Goal: Task Accomplishment & Management: Use online tool/utility

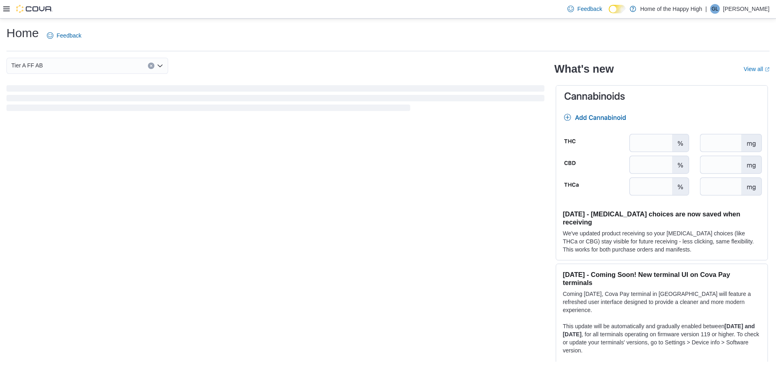
click at [4, 9] on icon at bounding box center [6, 8] width 6 height 5
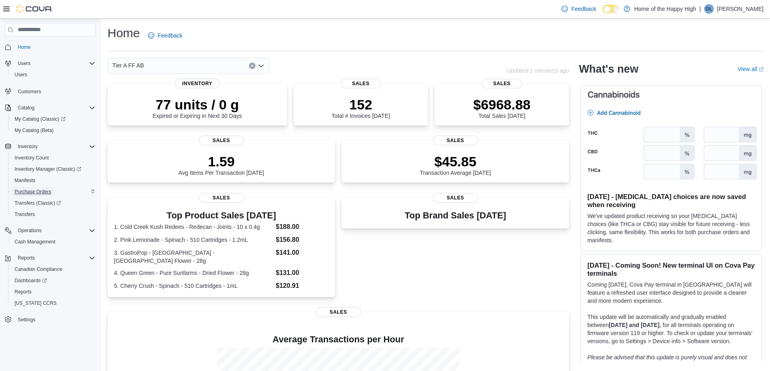
click at [27, 190] on span "Purchase Orders" at bounding box center [33, 192] width 37 height 6
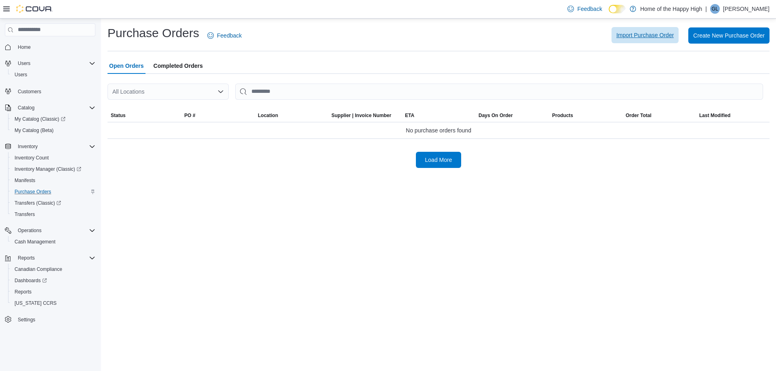
click at [650, 33] on span "Import Purchase Order" at bounding box center [644, 35] width 57 height 8
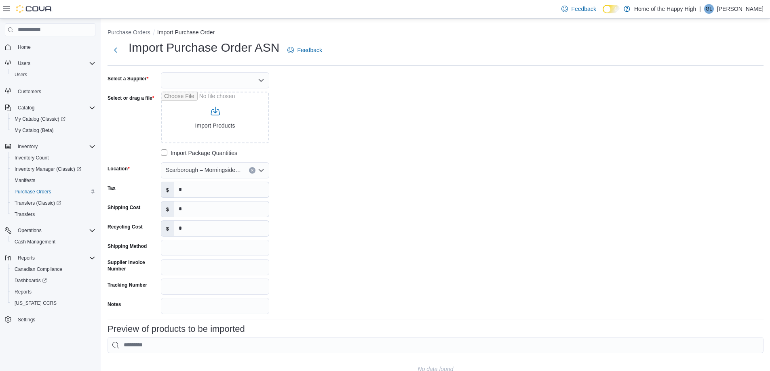
click at [229, 84] on div at bounding box center [215, 80] width 108 height 16
type input "***"
click at [212, 92] on span "OCS" at bounding box center [219, 94] width 89 height 8
click at [197, 118] on input "Select or drag a file" at bounding box center [215, 118] width 108 height 52
type input "**********"
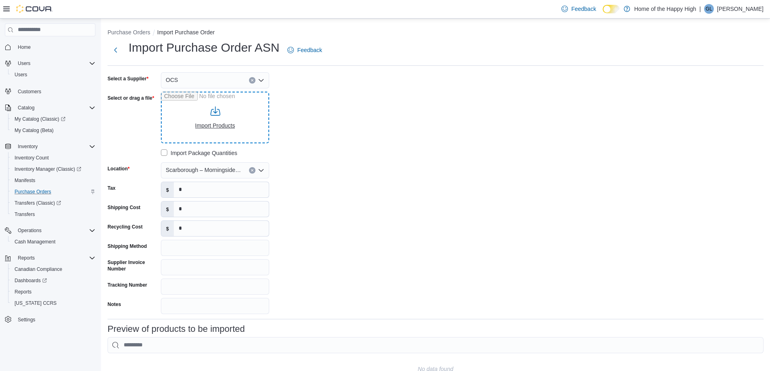
type input "**********"
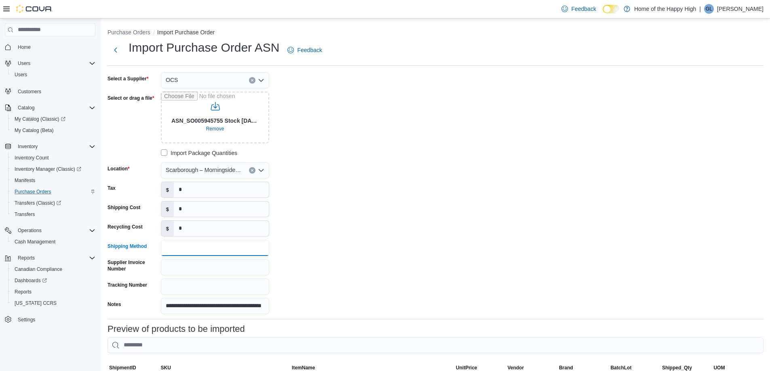
click at [194, 246] on input "Shipping Method" at bounding box center [215, 248] width 108 height 16
click at [190, 268] on input "Supplier Invoice Number" at bounding box center [215, 267] width 108 height 16
type input "**********"
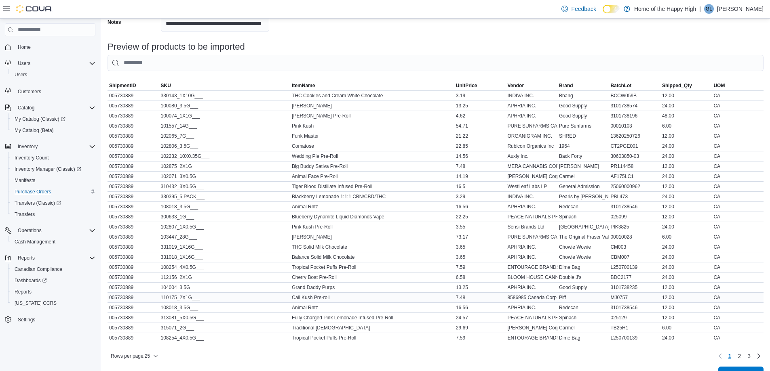
scroll to position [307, 0]
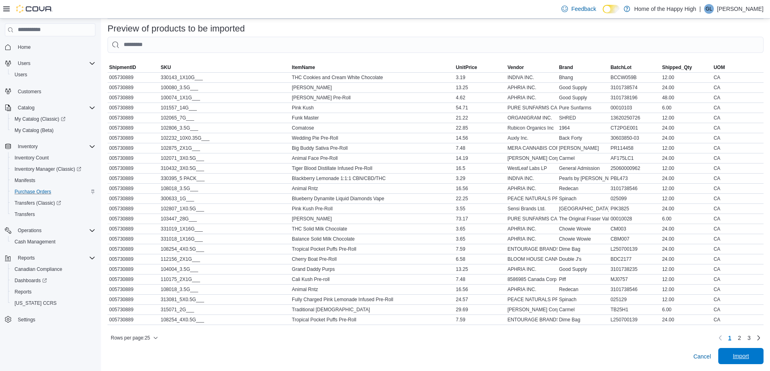
click at [755, 351] on span "Import" at bounding box center [741, 356] width 36 height 16
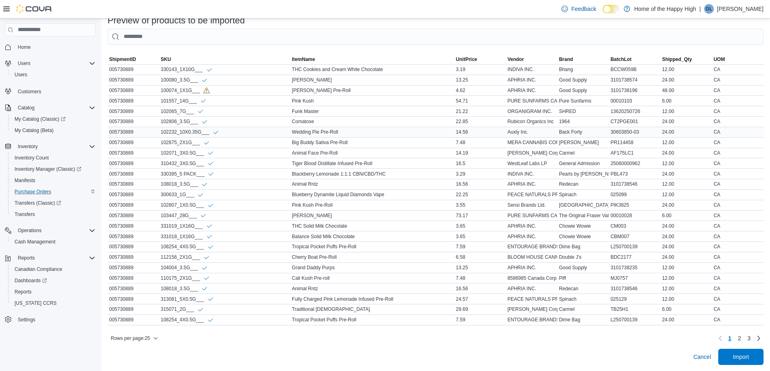
scroll to position [315, 0]
click at [129, 85] on div "005730889" at bounding box center [134, 90] width 52 height 10
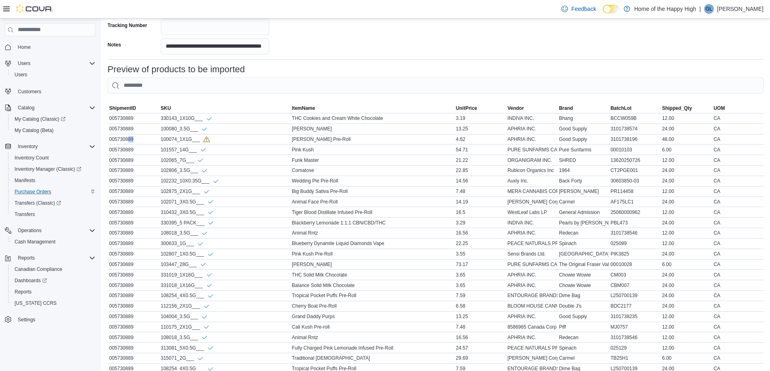
scroll to position [154, 0]
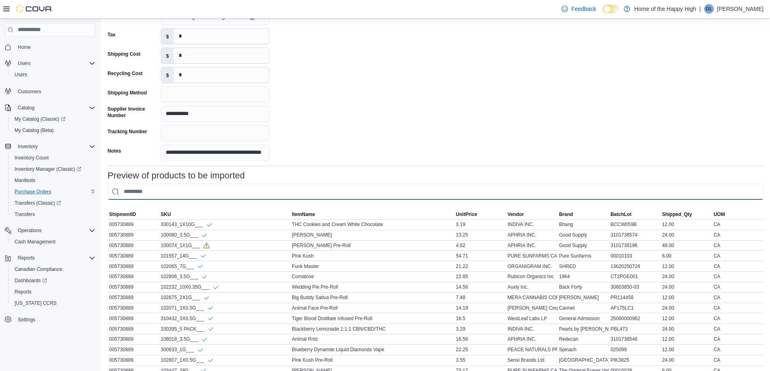
click at [193, 186] on input "This is a search bar. As you type, the results lower in the page will automatic…" at bounding box center [436, 192] width 656 height 16
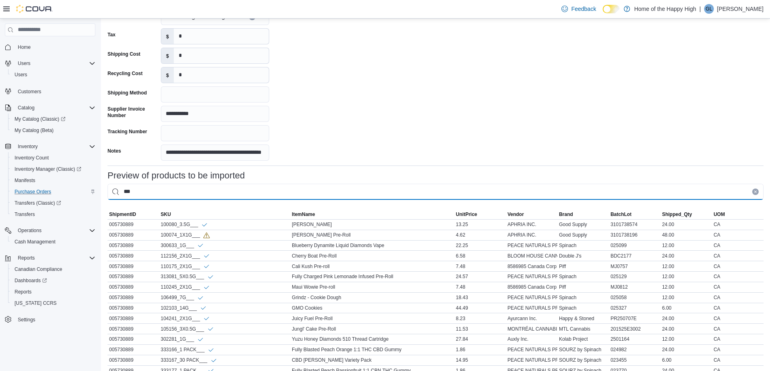
scroll to position [75, 0]
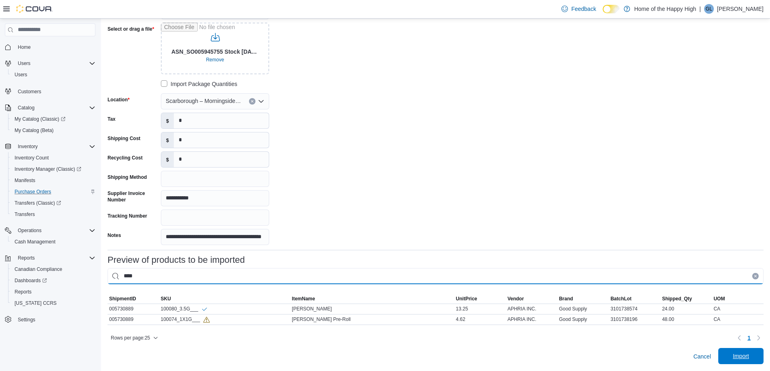
type input "****"
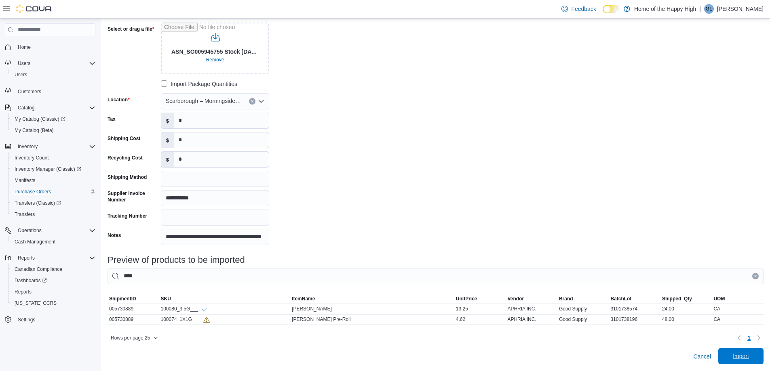
click at [759, 358] on span "Import" at bounding box center [741, 356] width 36 height 16
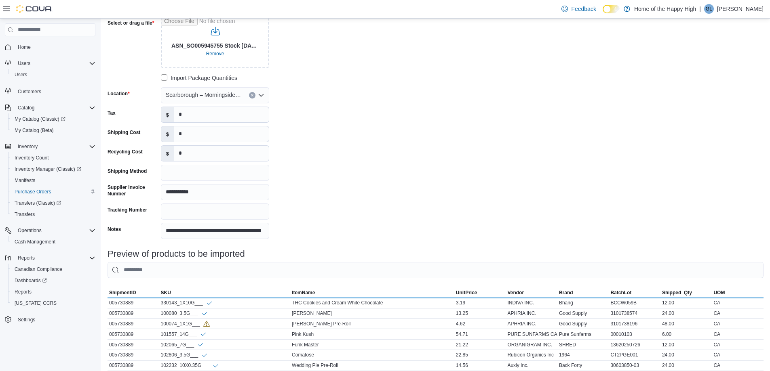
scroll to position [277, 0]
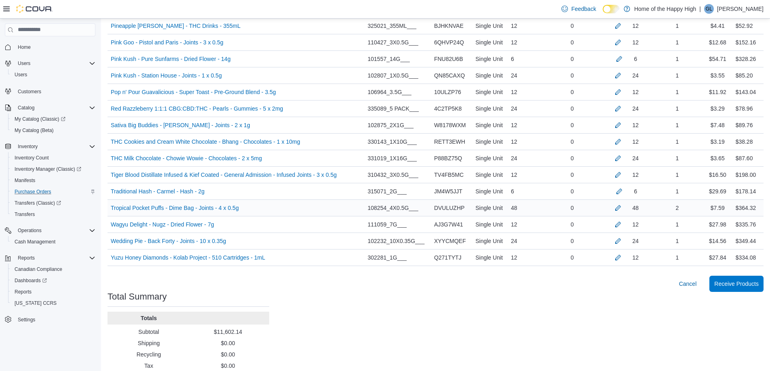
scroll to position [897, 0]
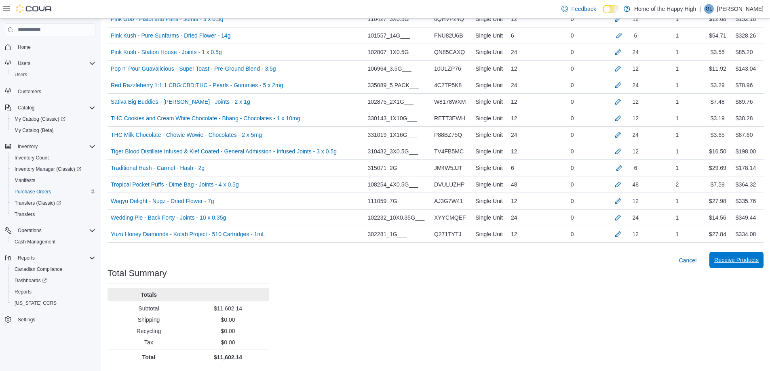
click at [727, 257] on span "Receive Products" at bounding box center [736, 260] width 44 height 8
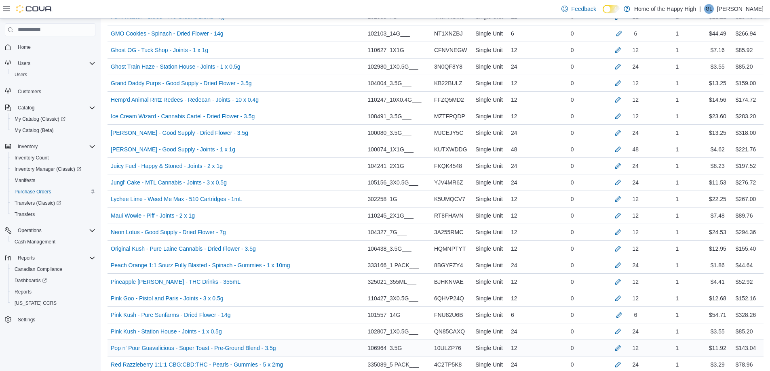
scroll to position [533, 0]
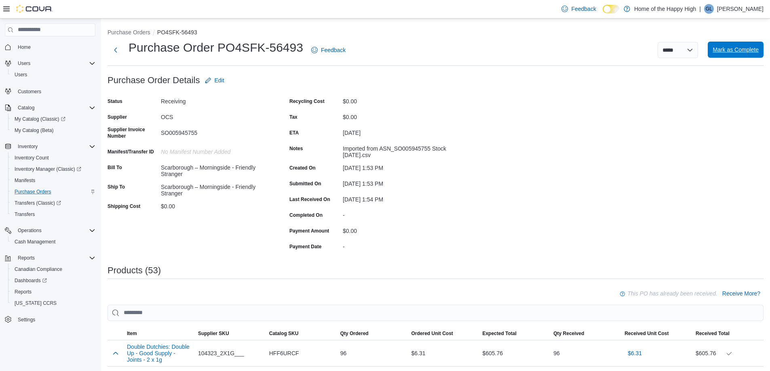
click at [724, 55] on span "Mark as Complete" at bounding box center [736, 50] width 46 height 16
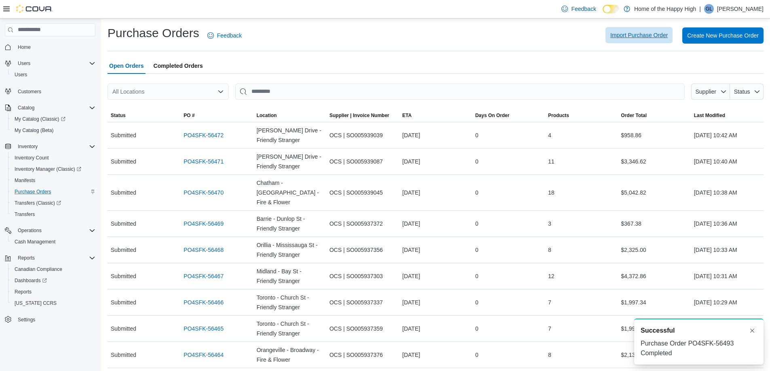
click at [635, 36] on span "Import Purchase Order" at bounding box center [638, 35] width 57 height 8
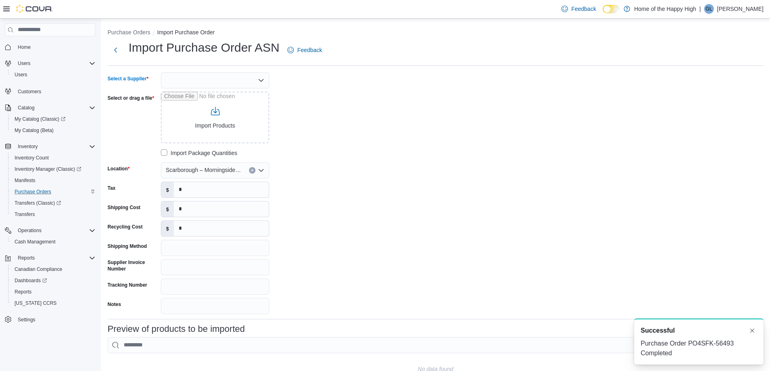
click at [227, 84] on div at bounding box center [215, 80] width 108 height 16
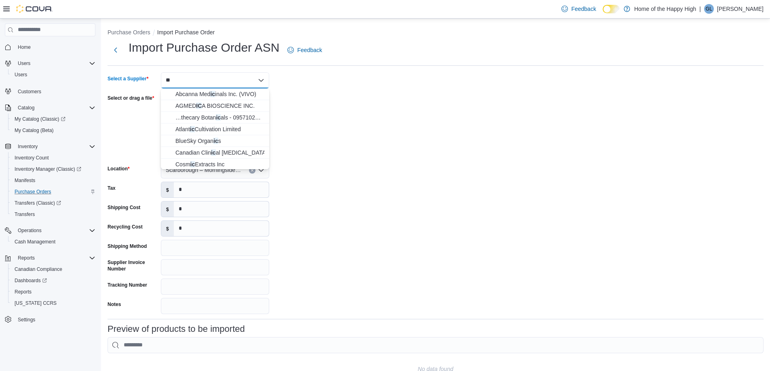
type input "*"
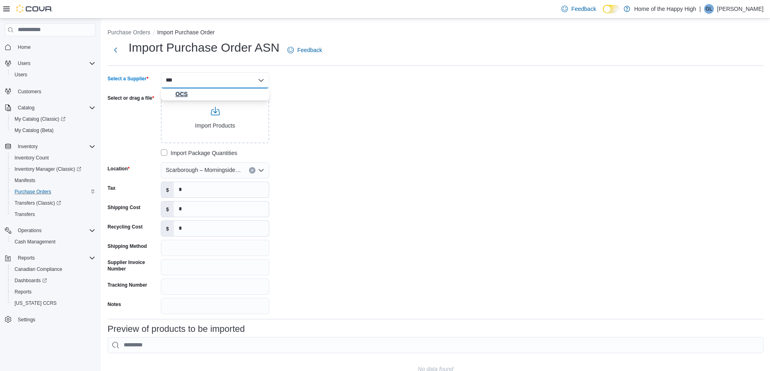
type input "***"
click at [192, 96] on span "OCS" at bounding box center [219, 94] width 89 height 8
click at [192, 102] on input "Select or drag a file" at bounding box center [215, 118] width 108 height 52
type input "**********"
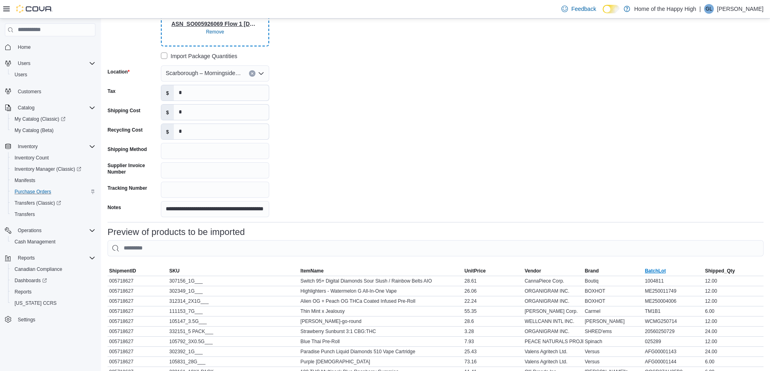
scroll to position [159, 0]
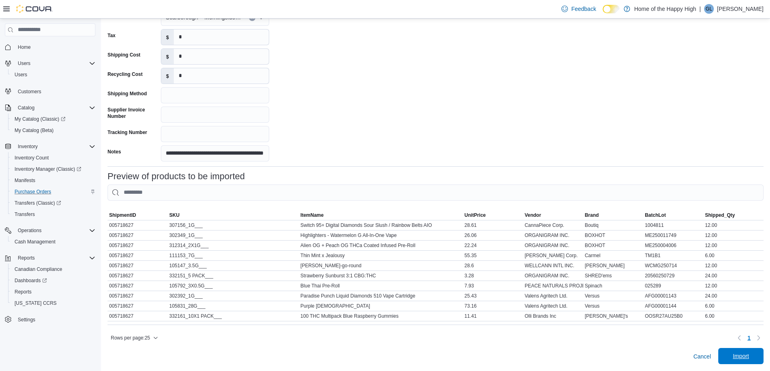
click at [744, 359] on span "Import" at bounding box center [741, 356] width 16 height 8
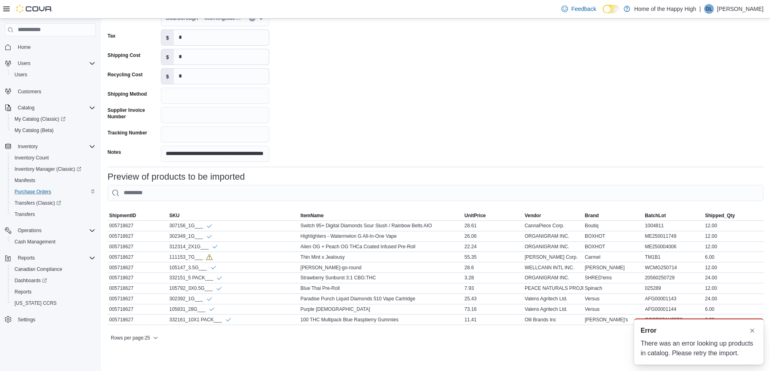
scroll to position [0, 0]
click at [752, 330] on button "Dismiss toast" at bounding box center [752, 331] width 10 height 10
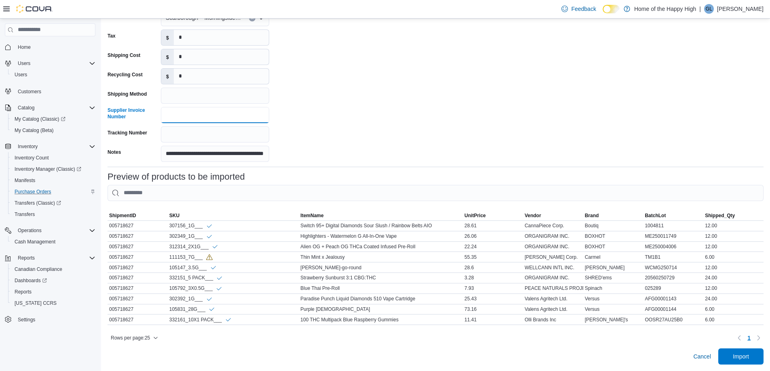
click at [200, 107] on input "Supplier Invoice Number" at bounding box center [215, 115] width 108 height 16
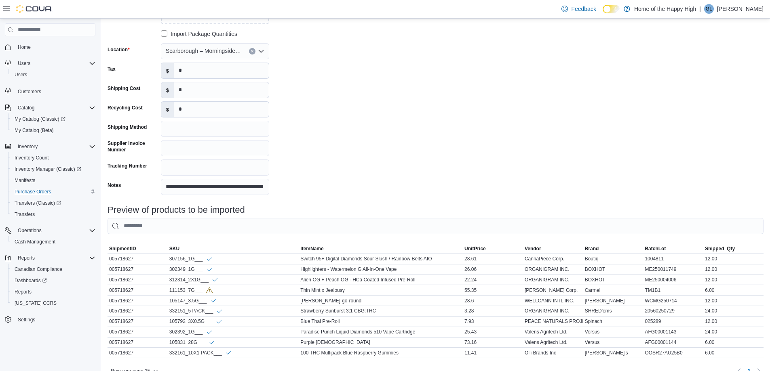
scroll to position [121, 0]
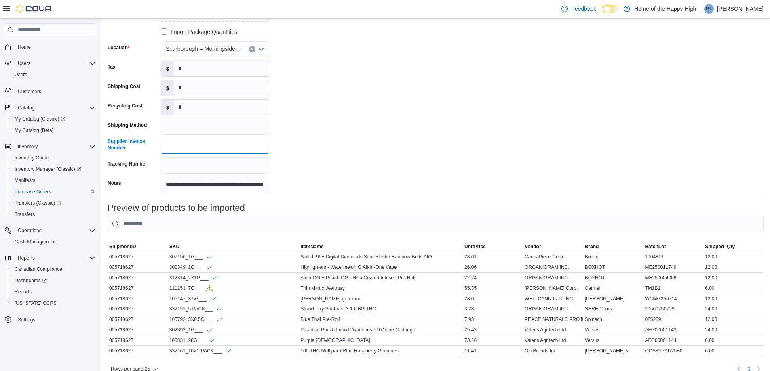
click at [207, 151] on input "Supplier Invoice Number" at bounding box center [215, 146] width 108 height 16
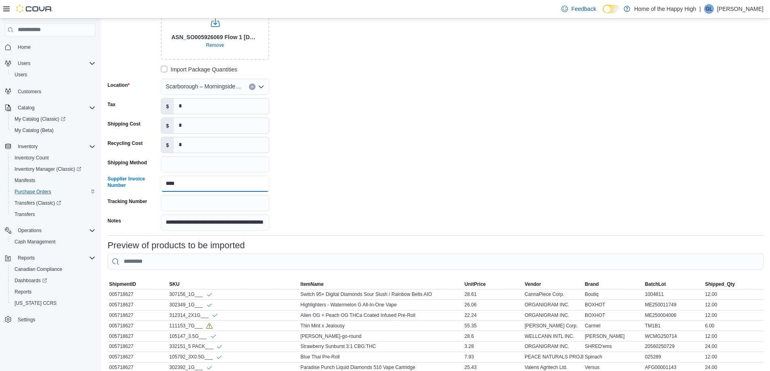
scroll to position [40, 0]
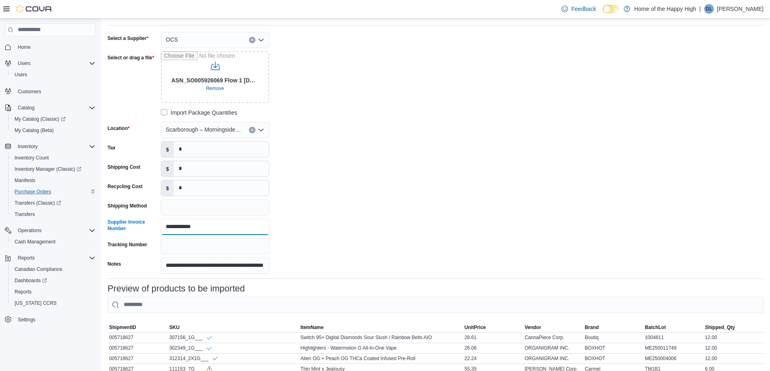
drag, startPoint x: 205, startPoint y: 228, endPoint x: 189, endPoint y: 230, distance: 15.5
click at [189, 230] on input "**********" at bounding box center [215, 227] width 108 height 16
drag, startPoint x: 189, startPoint y: 228, endPoint x: 246, endPoint y: 217, distance: 57.9
click at [189, 228] on input "**********" at bounding box center [215, 227] width 108 height 16
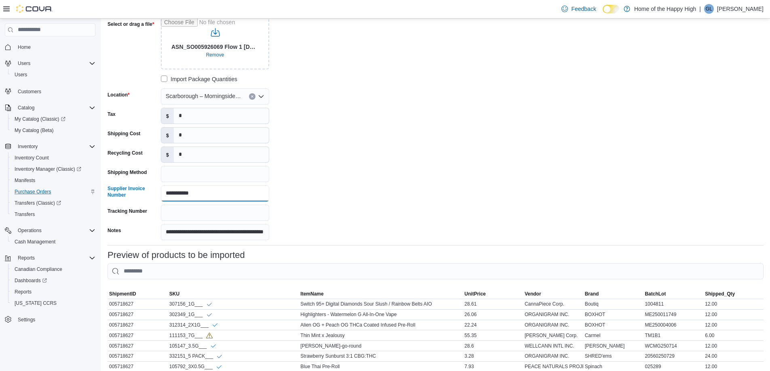
scroll to position [159, 0]
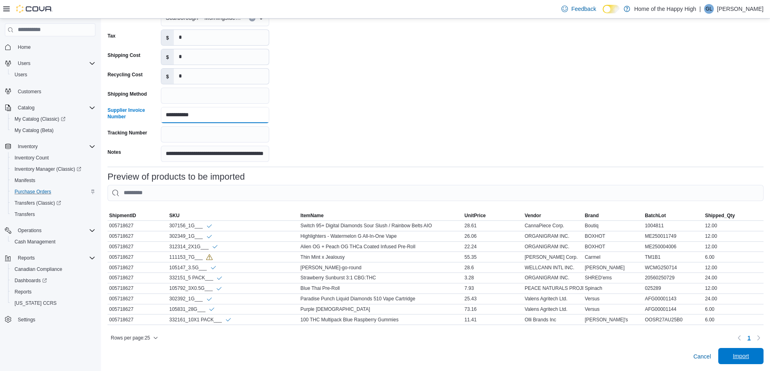
type input "**********"
click at [732, 351] on span "Import" at bounding box center [741, 356] width 36 height 16
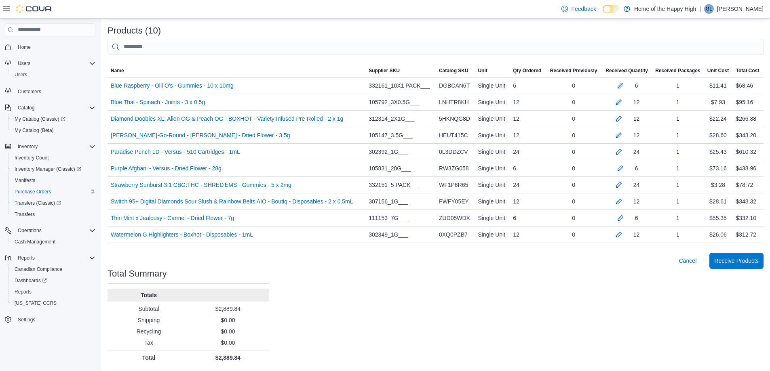
scroll to position [184, 0]
click at [742, 264] on span "Receive Products" at bounding box center [736, 260] width 44 height 8
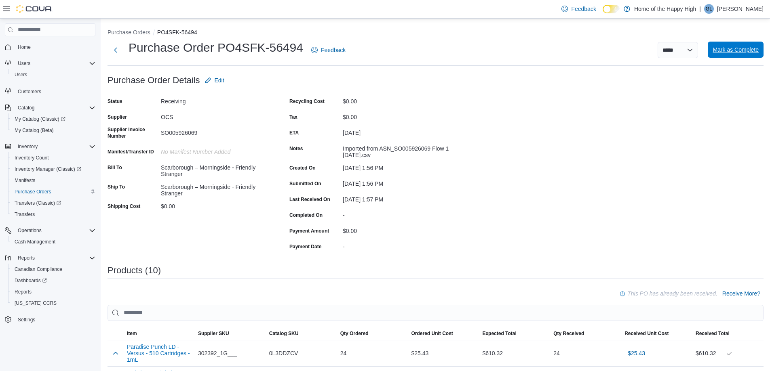
click at [732, 48] on span "Mark as Complete" at bounding box center [736, 50] width 46 height 8
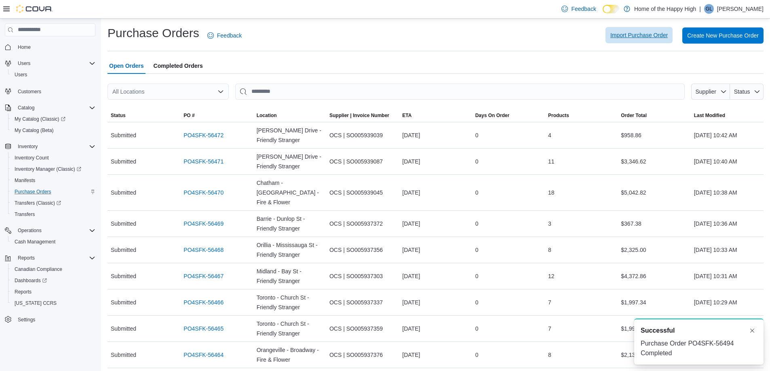
click at [668, 40] on span "Import Purchase Order" at bounding box center [638, 35] width 57 height 16
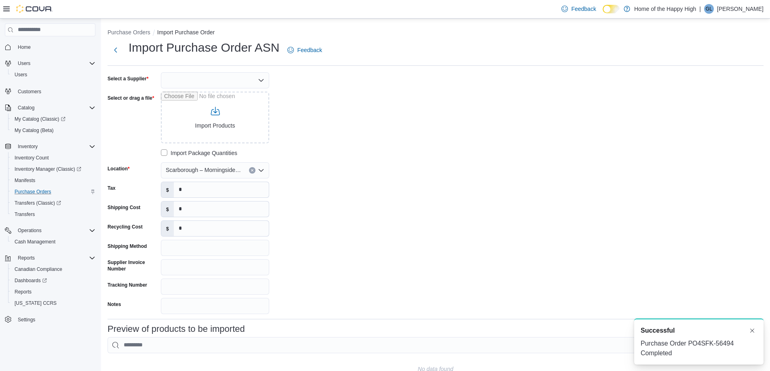
click at [209, 78] on div at bounding box center [215, 80] width 108 height 16
type input "***"
click at [218, 92] on span "OCS" at bounding box center [219, 94] width 89 height 8
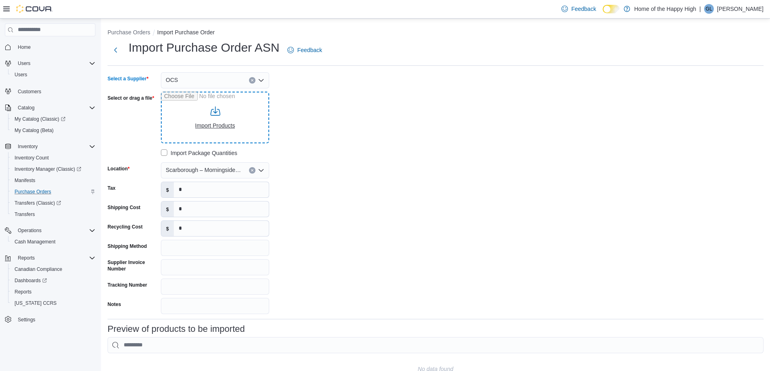
click at [211, 113] on input "Select or drag a file" at bounding box center [215, 118] width 108 height 52
type input "**********"
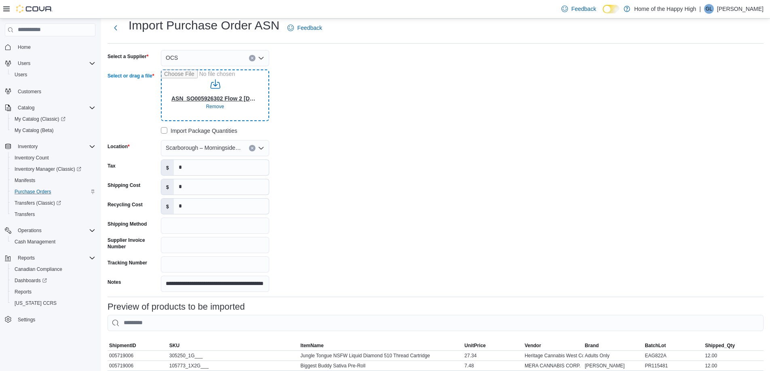
scroll to position [17, 0]
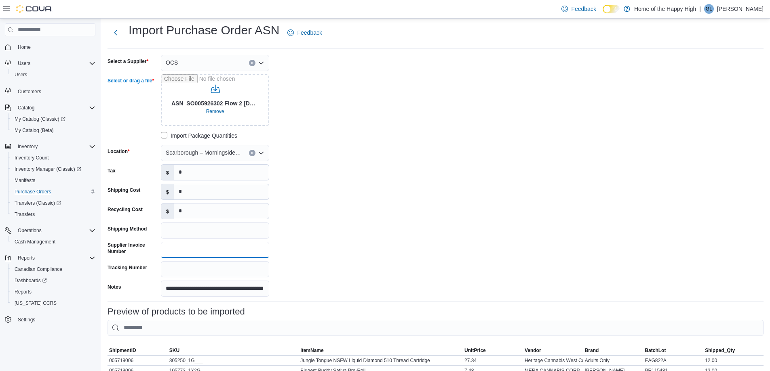
click at [200, 253] on input "Supplier Invoice Number" at bounding box center [215, 250] width 108 height 16
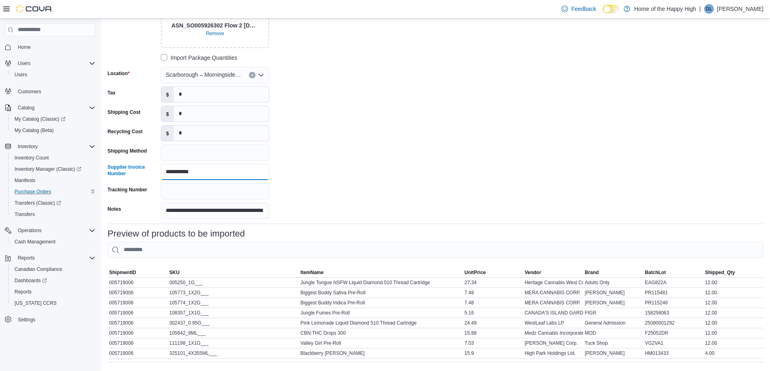
scroll to position [139, 0]
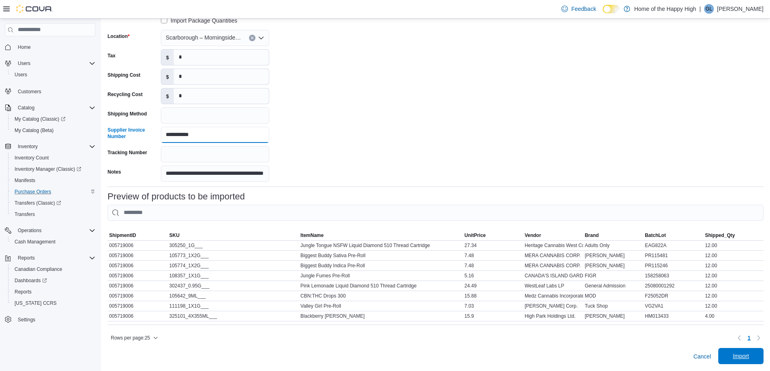
type input "**********"
click at [749, 359] on span "Import" at bounding box center [741, 356] width 16 height 8
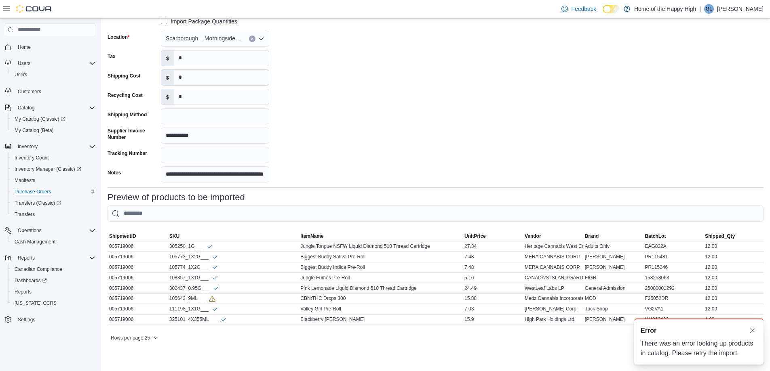
scroll to position [0, 0]
click at [753, 333] on button "Dismiss toast" at bounding box center [752, 331] width 10 height 10
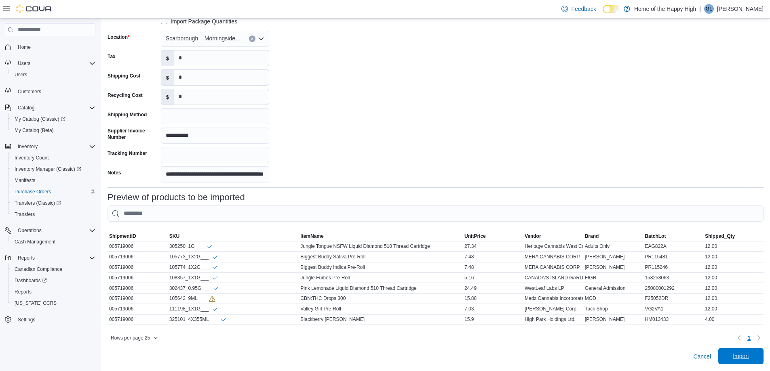
click at [755, 351] on span "Import" at bounding box center [741, 356] width 36 height 16
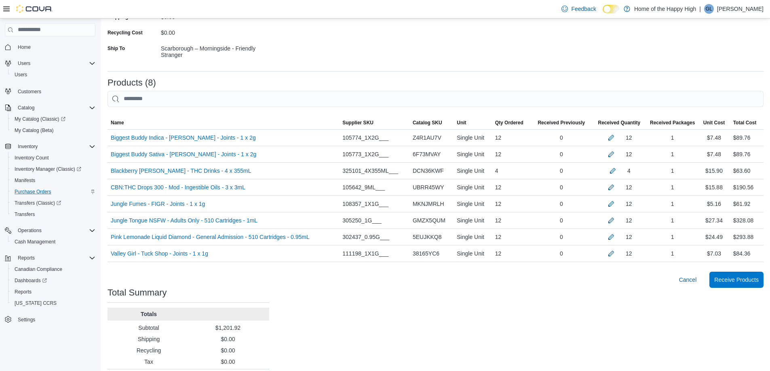
scroll to position [151, 0]
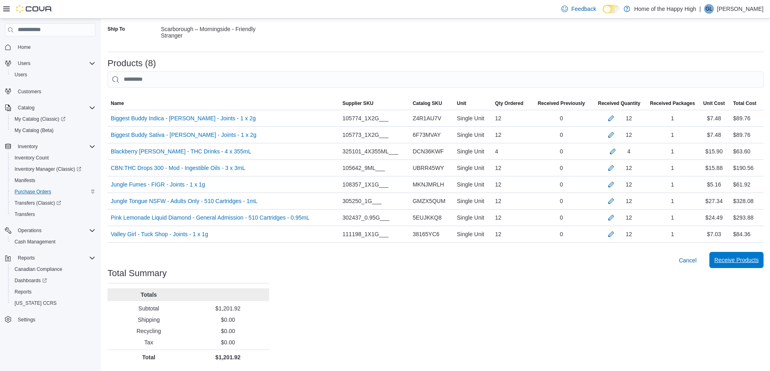
click at [751, 261] on span "Receive Products" at bounding box center [736, 260] width 44 height 8
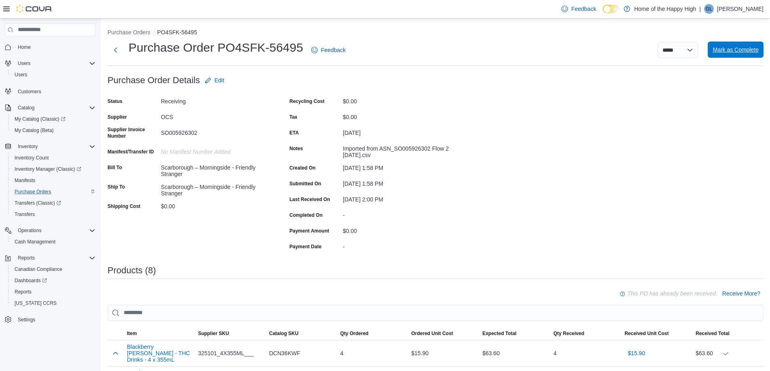
click at [727, 52] on span "Mark as Complete" at bounding box center [736, 50] width 46 height 8
